Goal: Book appointment/travel/reservation

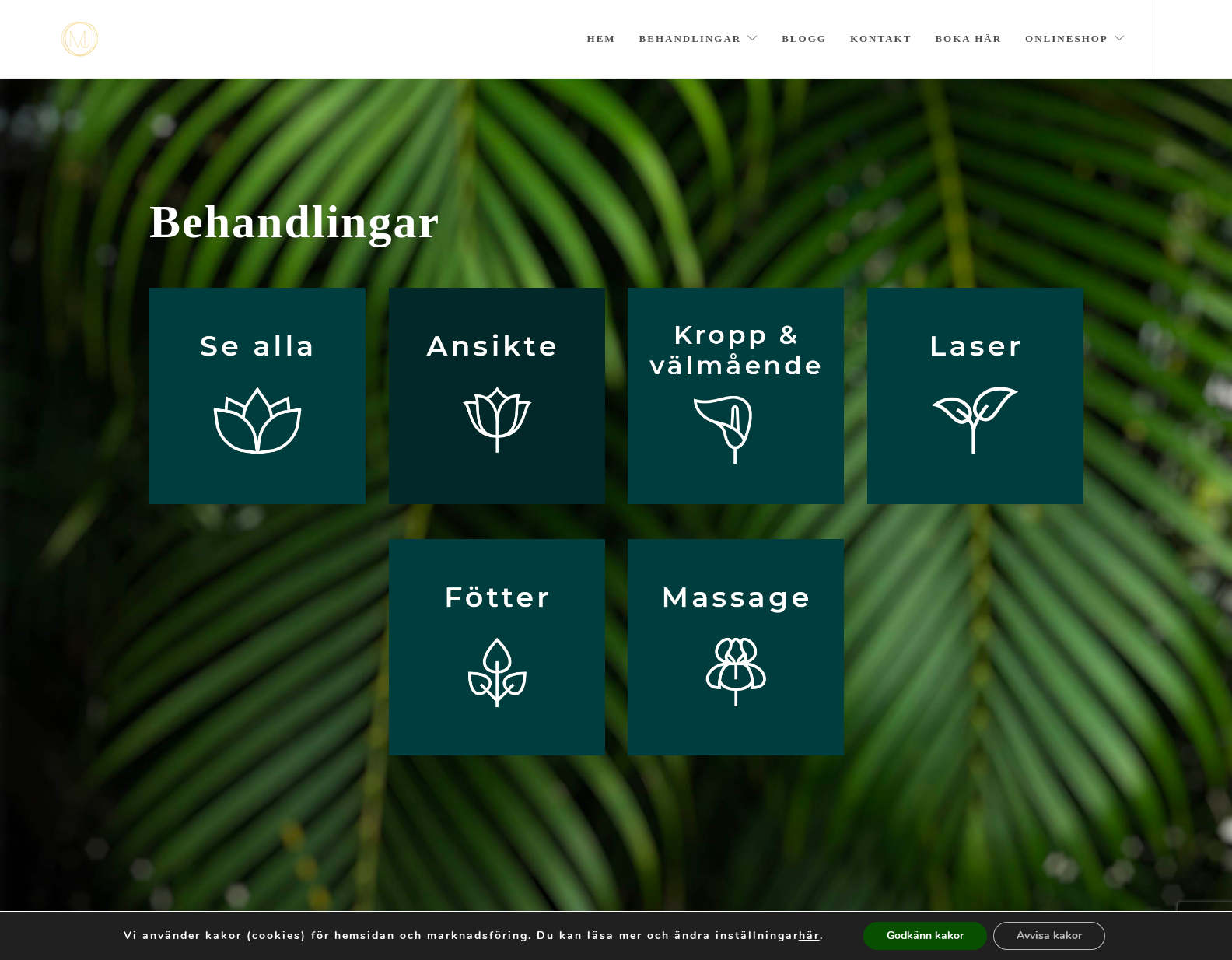
click at [490, 404] on img at bounding box center [496, 395] width 216 height 216
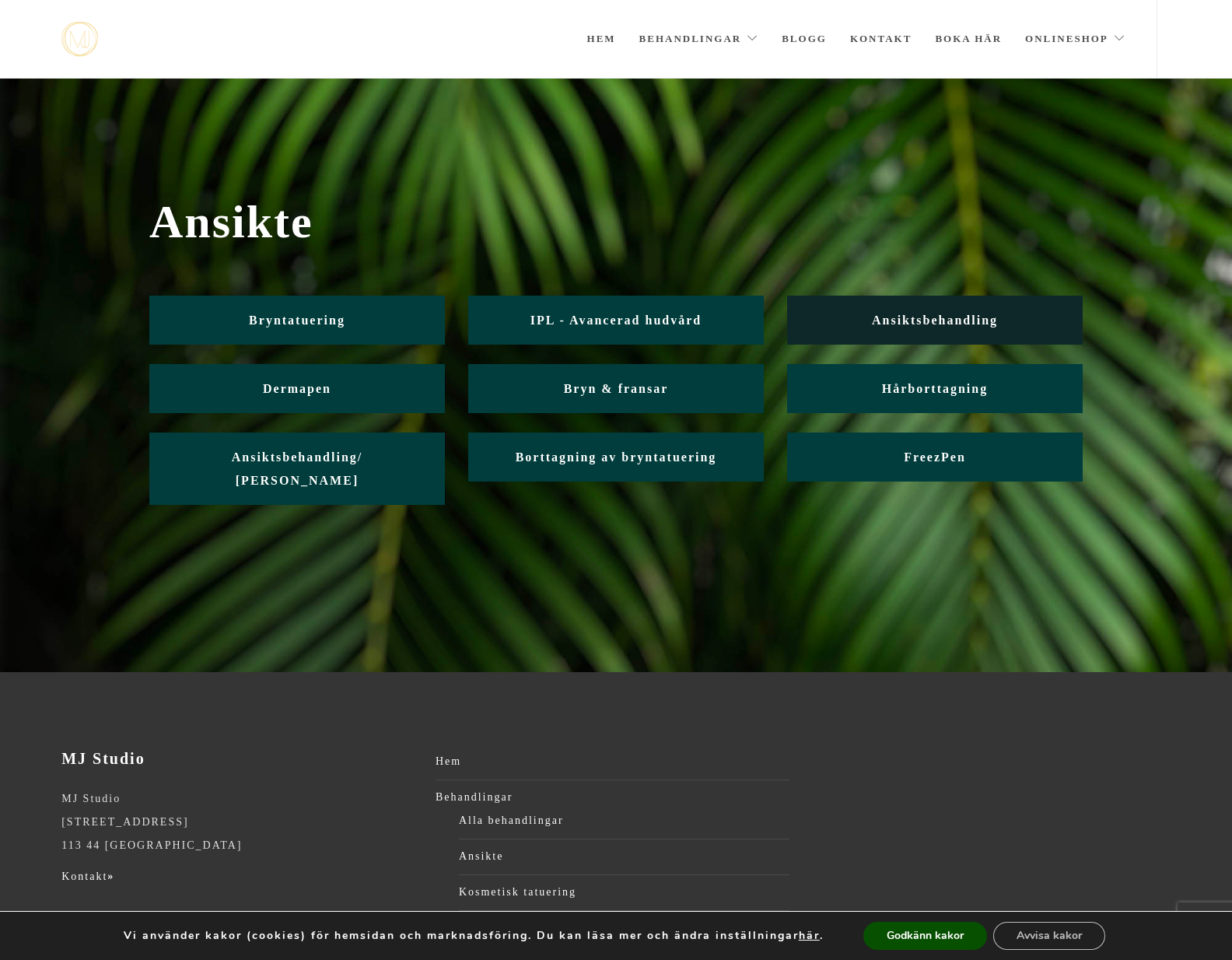
click at [856, 317] on link "Ansiktsbehandling" at bounding box center [935, 320] width 296 height 49
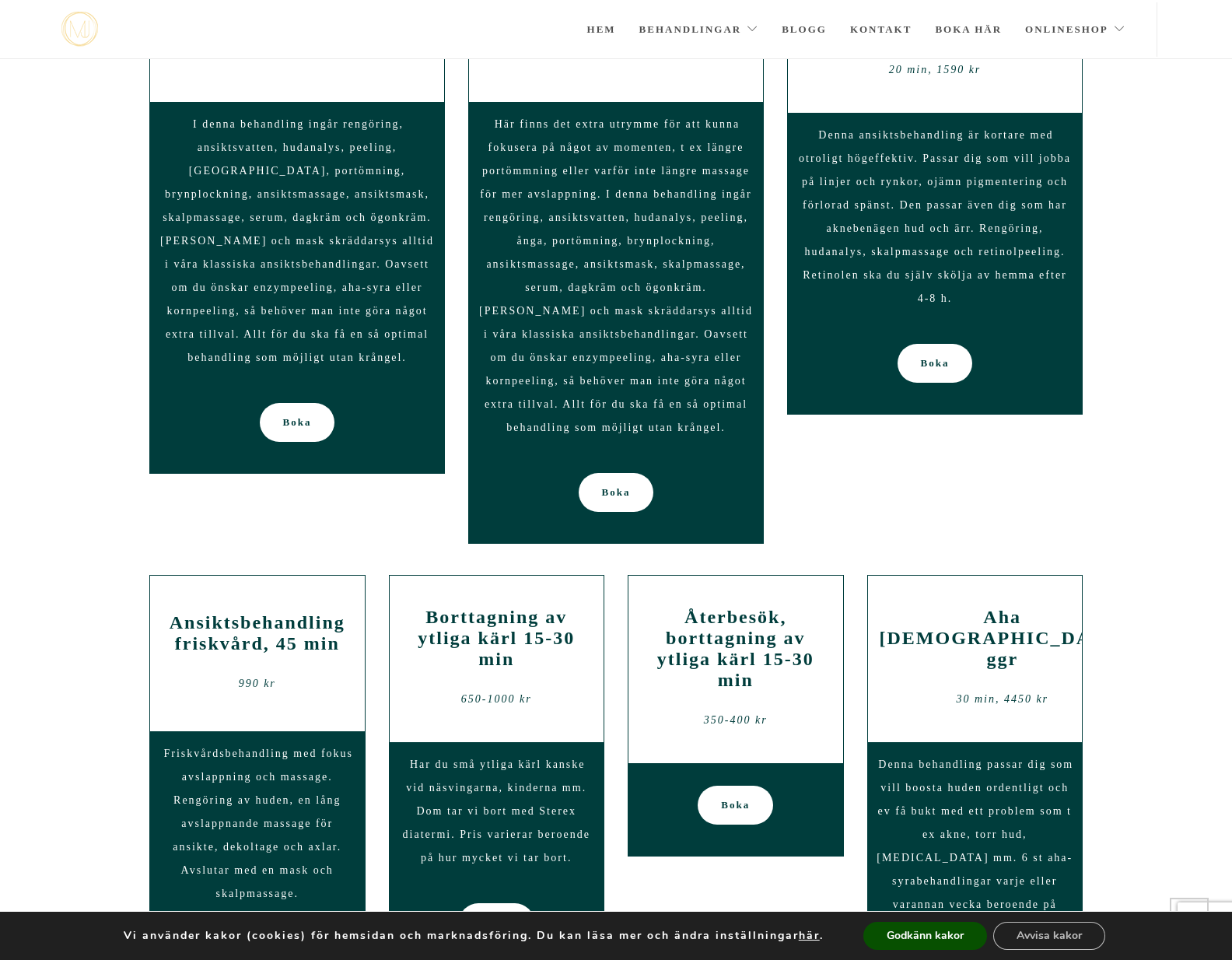
scroll to position [1385, 0]
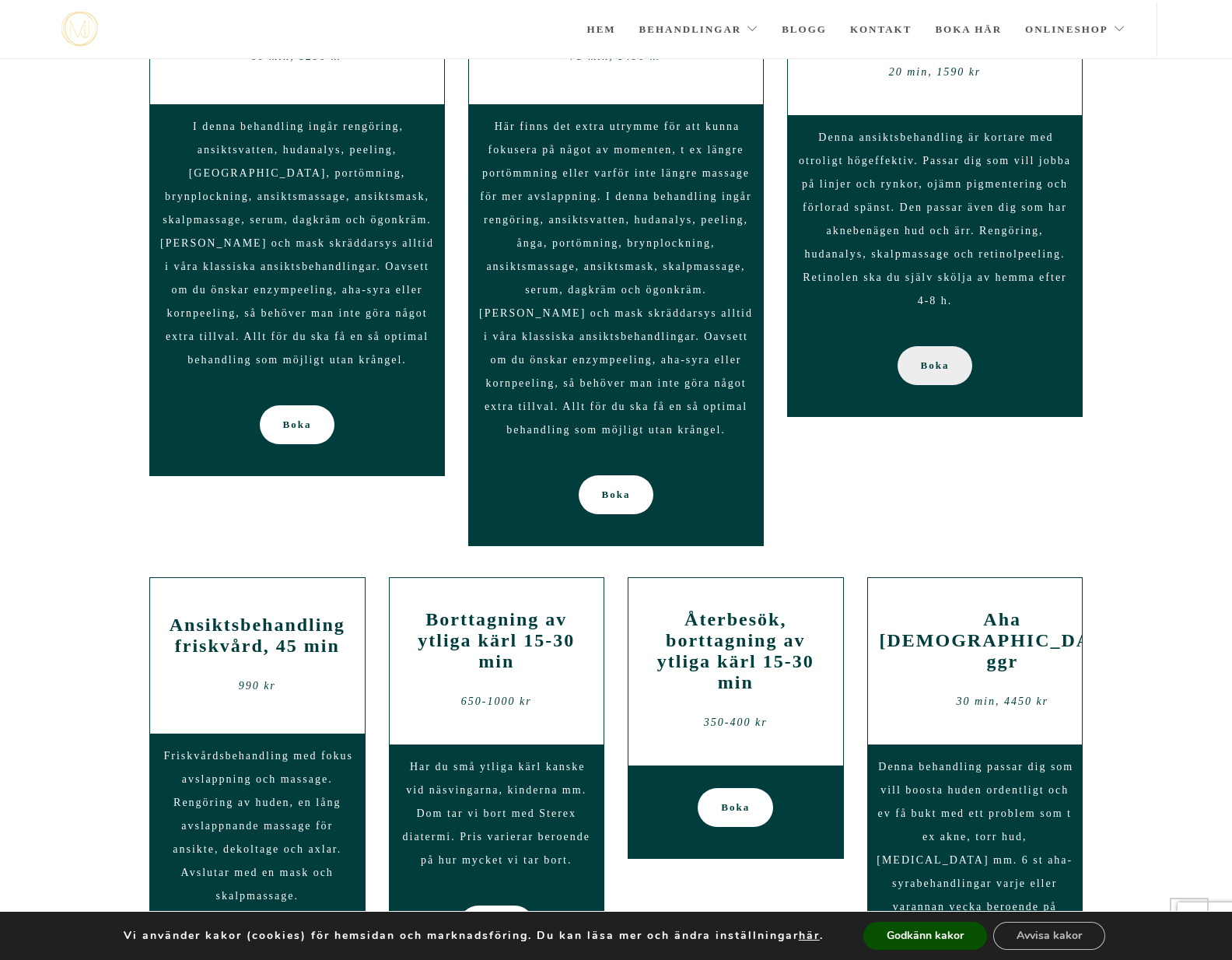
click at [936, 347] on span "Boka" at bounding box center [935, 366] width 29 height 39
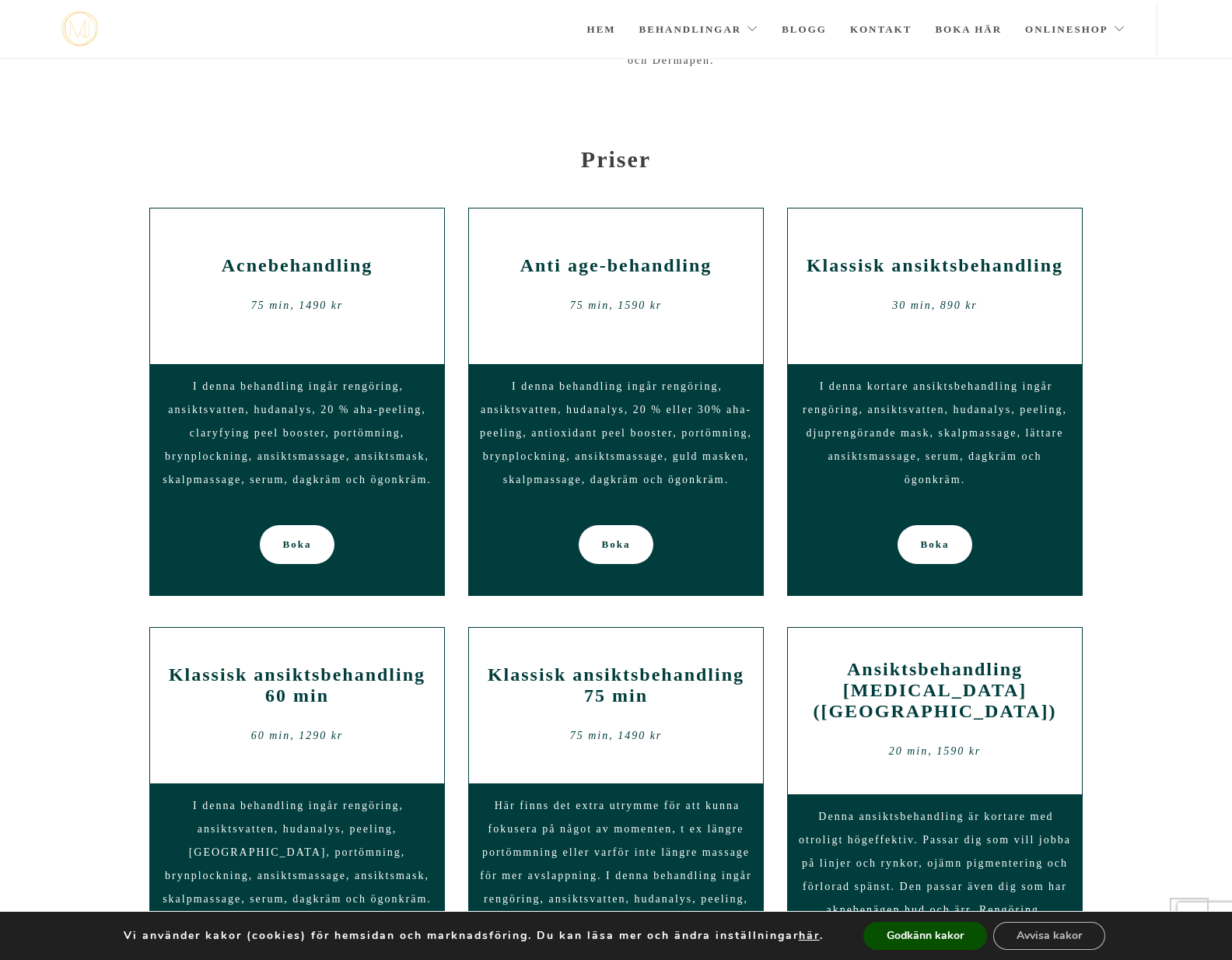
scroll to position [701, 0]
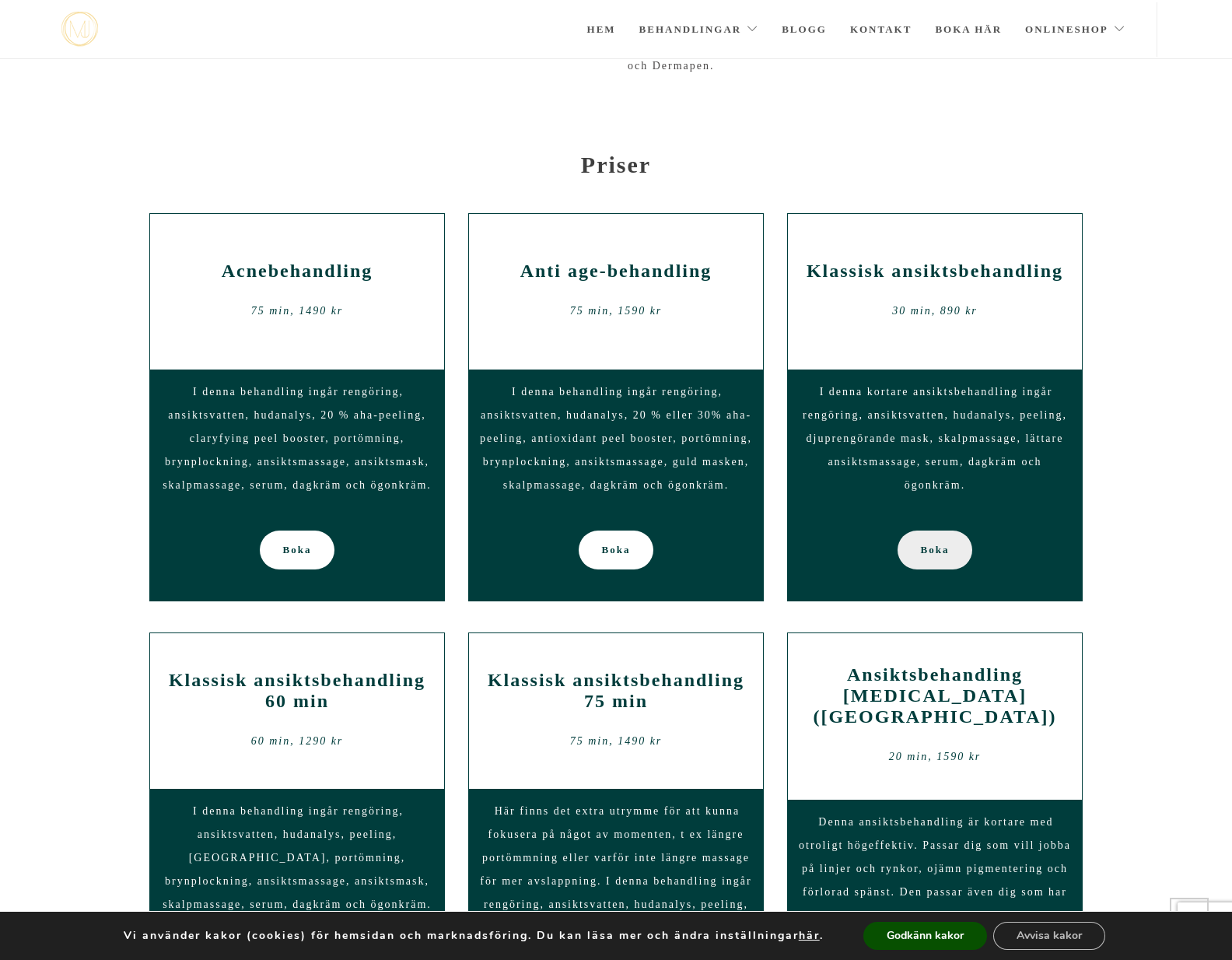
click at [926, 541] on span "Boka" at bounding box center [935, 550] width 29 height 39
